Goal: Check status

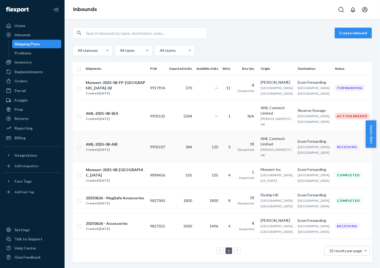
click at [117, 149] on div "Created [DATE]" at bounding box center [102, 149] width 32 height 5
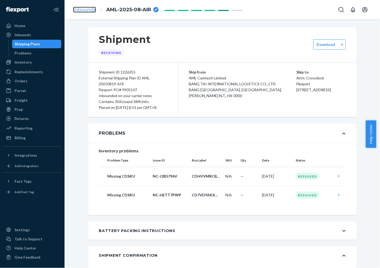
click at [91, 9] on link "Inbounds" at bounding box center [84, 10] width 23 height 6
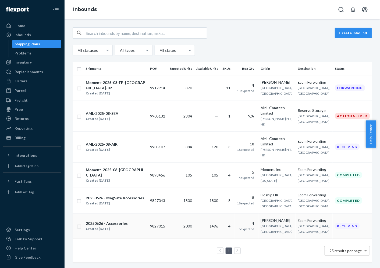
click at [184, 231] on td "2000" at bounding box center [180, 227] width 27 height 26
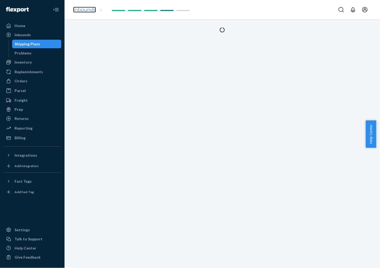
click at [92, 11] on link "Inbounds" at bounding box center [84, 10] width 23 height 6
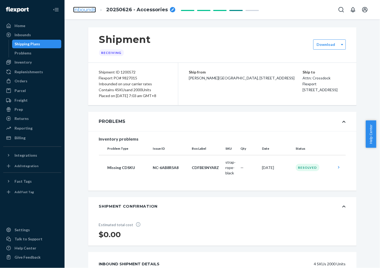
click at [84, 11] on link "Inbounds" at bounding box center [84, 10] width 23 height 6
